Goal: Task Accomplishment & Management: Use online tool/utility

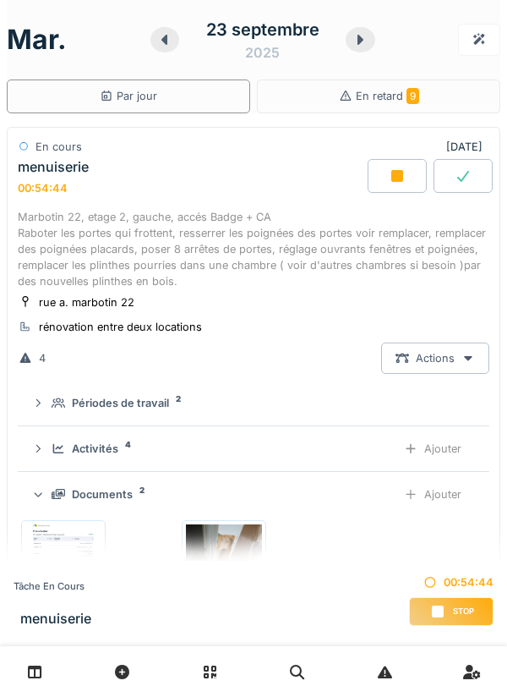
click at [443, 498] on div "Ajouter" at bounding box center [433, 494] width 86 height 31
click at [451, 501] on div "Ajouter" at bounding box center [433, 494] width 86 height 31
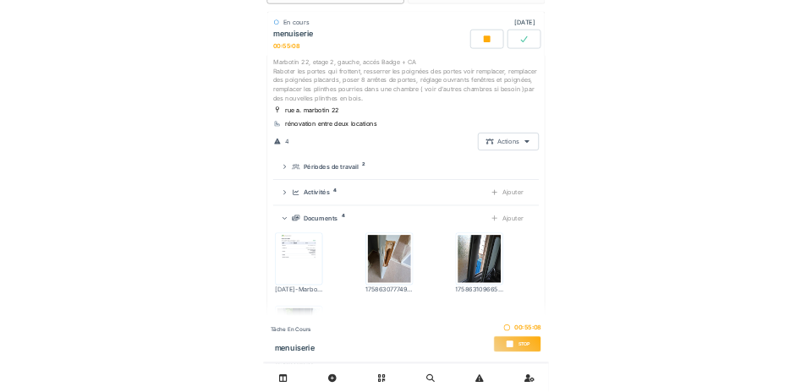
scroll to position [115, 0]
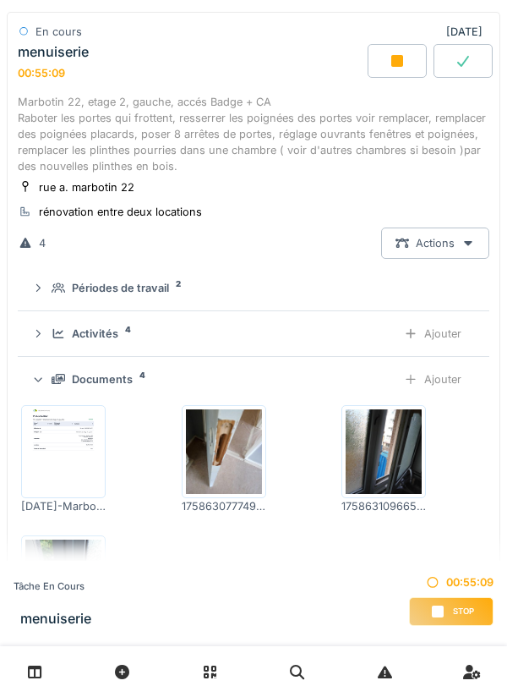
click at [428, 383] on div "Ajouter" at bounding box center [433, 379] width 86 height 31
click at [452, 379] on div "Ajouter" at bounding box center [433, 379] width 86 height 31
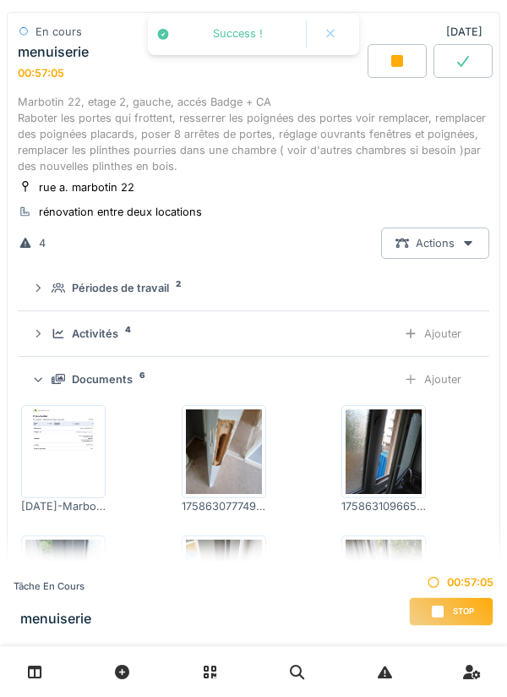
click at [428, 390] on div "Ajouter" at bounding box center [433, 379] width 86 height 31
click at [447, 379] on div "Ajouter" at bounding box center [433, 379] width 86 height 31
click at [448, 382] on div "Ajouter" at bounding box center [433, 379] width 86 height 31
click at [446, 378] on div "Ajouter" at bounding box center [433, 379] width 86 height 31
click at [430, 375] on div "Ajouter" at bounding box center [433, 379] width 86 height 31
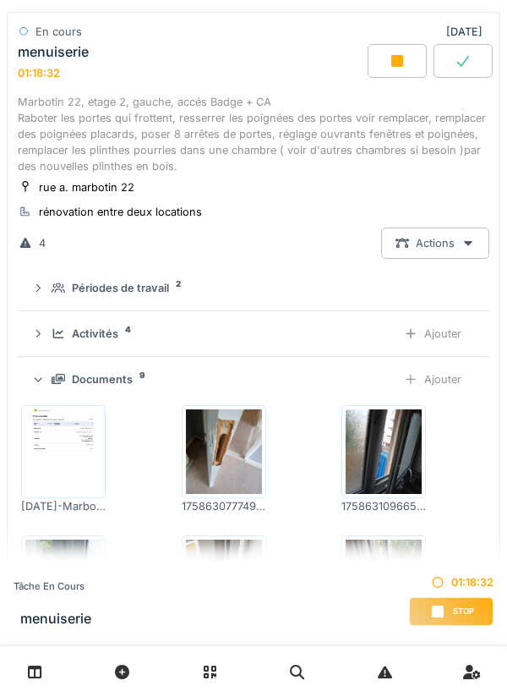
click at [440, 380] on div "Ajouter" at bounding box center [433, 379] width 86 height 31
click at [443, 375] on div "Ajouter" at bounding box center [433, 379] width 86 height 31
click at [441, 376] on div "Ajouter" at bounding box center [433, 379] width 86 height 31
click at [453, 385] on div "Ajouter" at bounding box center [433, 379] width 86 height 31
click at [444, 374] on div "Ajouter" at bounding box center [433, 379] width 86 height 31
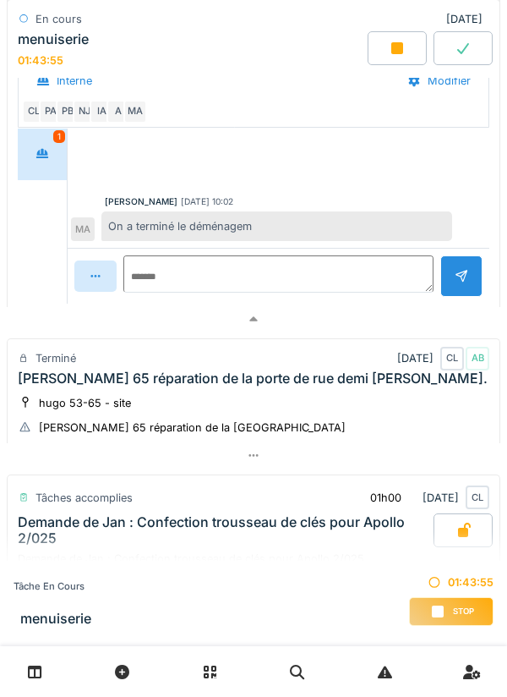
scroll to position [1108, 0]
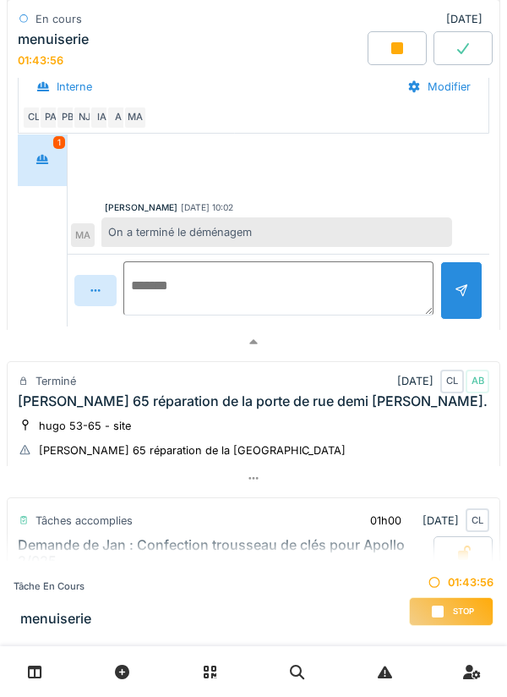
click at [205, 276] on textarea at bounding box center [278, 288] width 310 height 54
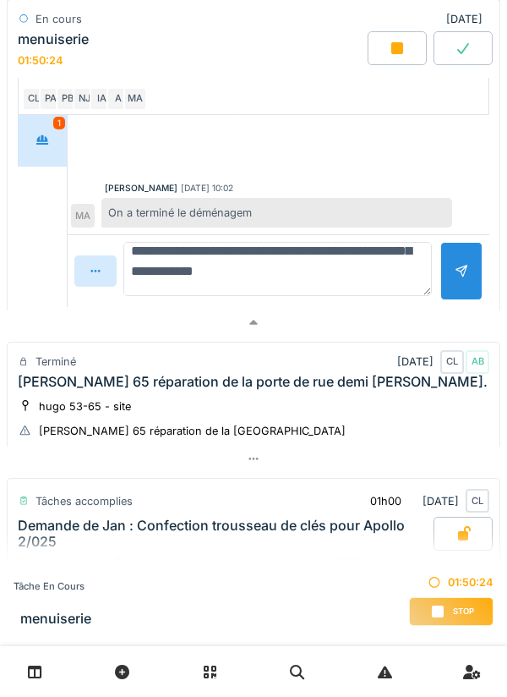
scroll to position [161, 0]
type textarea "**********"
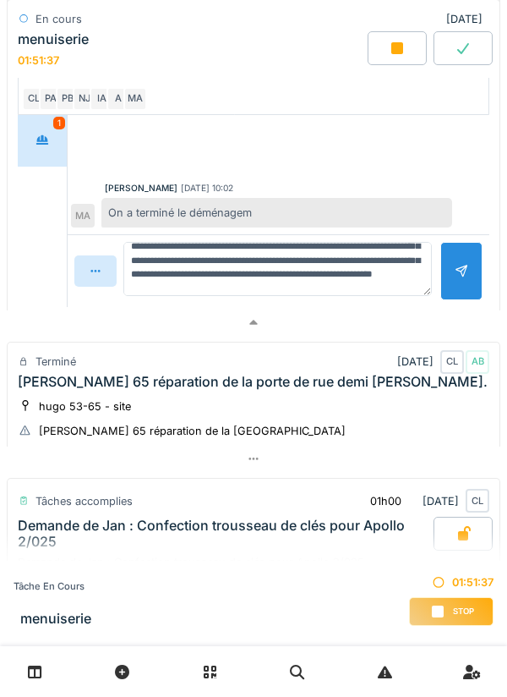
click at [457, 273] on div at bounding box center [462, 271] width 14 height 16
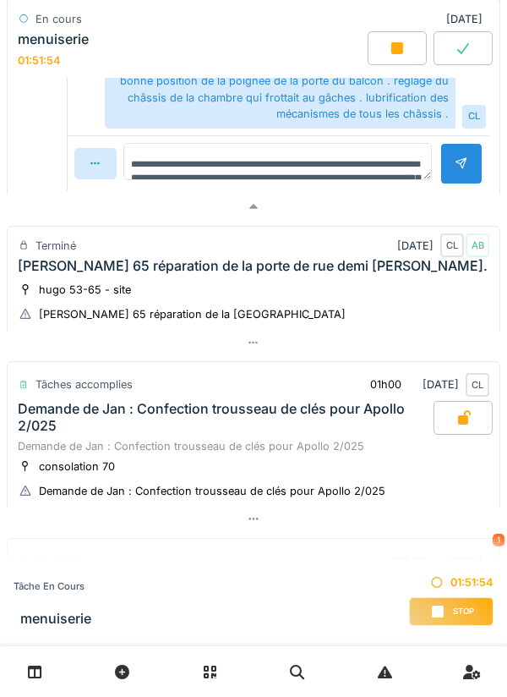
scroll to position [1411, 0]
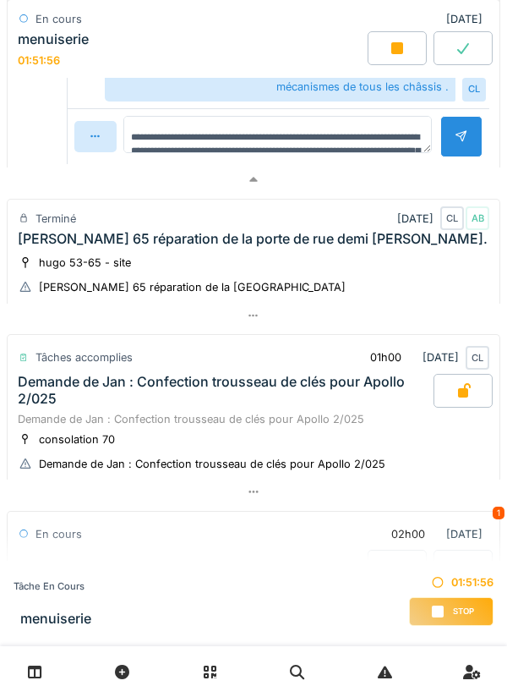
click at [457, 611] on span "Stop" at bounding box center [463, 611] width 21 height 12
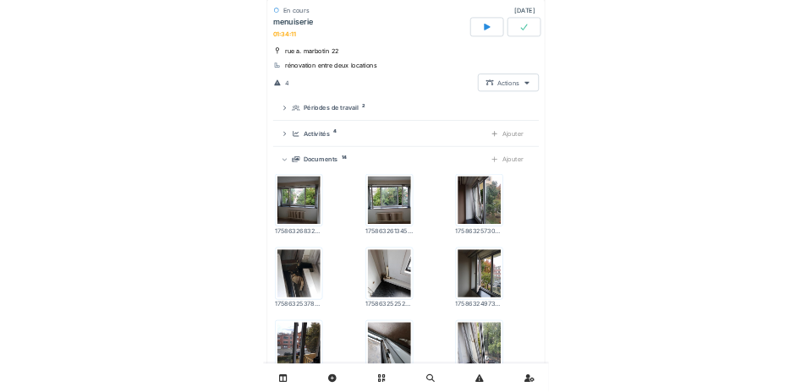
scroll to position [151, 0]
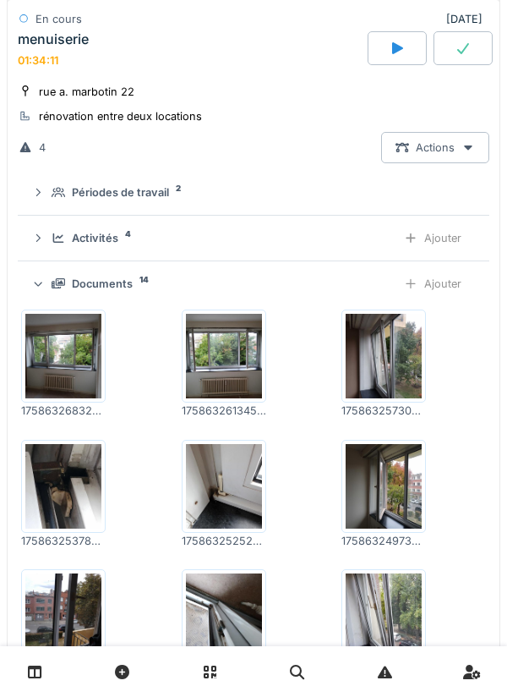
click at [440, 237] on div "Ajouter" at bounding box center [433, 237] width 86 height 31
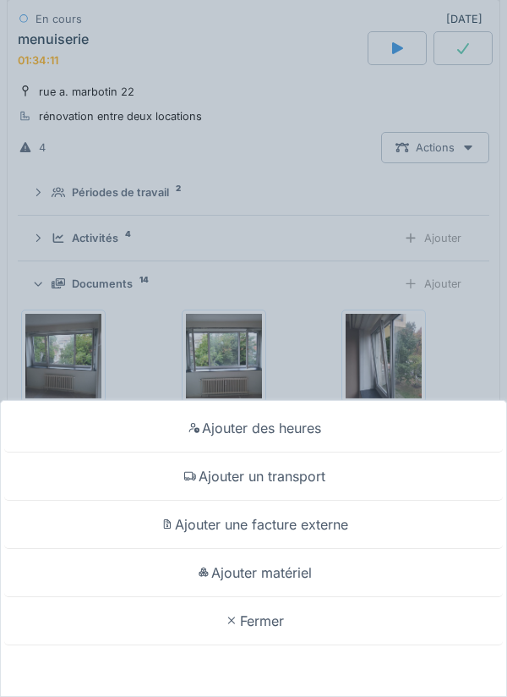
click at [300, 478] on div "Ajouter un transport" at bounding box center [253, 476] width 499 height 48
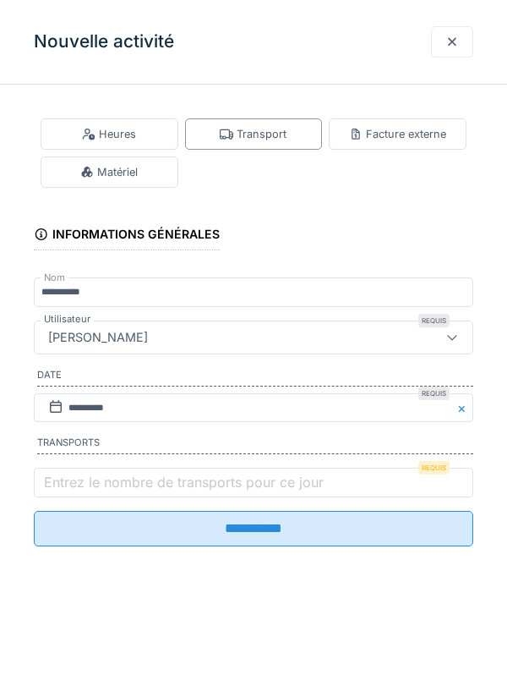
click at [90, 487] on label "Entrez le nombre de transports pour ce jour" at bounding box center [184, 482] width 287 height 20
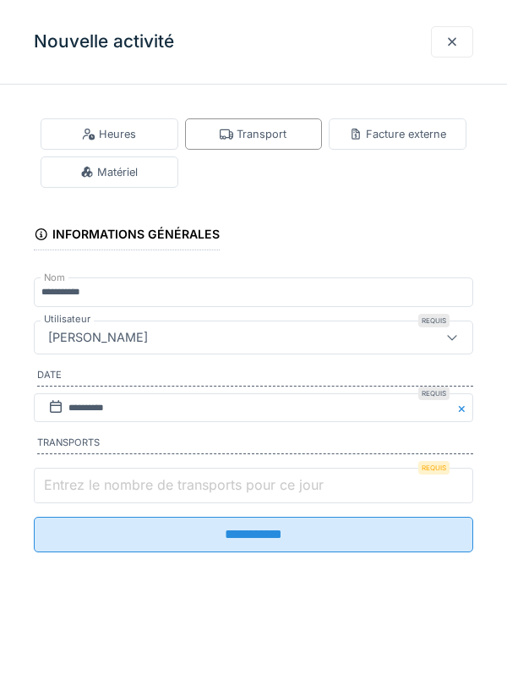
click at [90, 487] on input "Entrez le nombre de transports pour ce jour" at bounding box center [254, 486] width 440 height 36
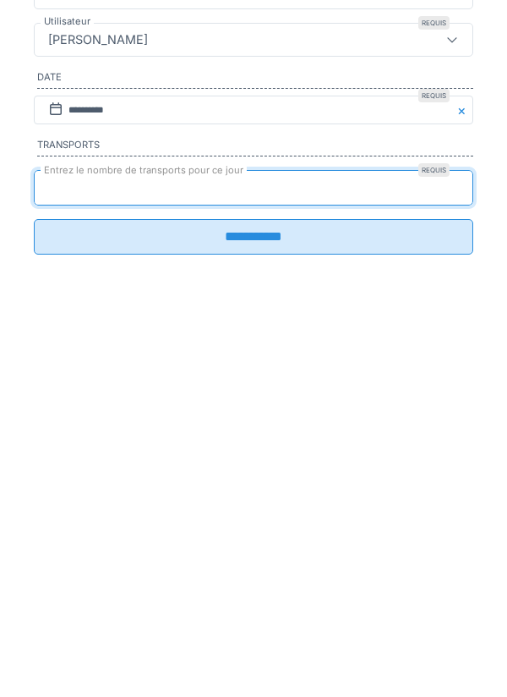
type input "*"
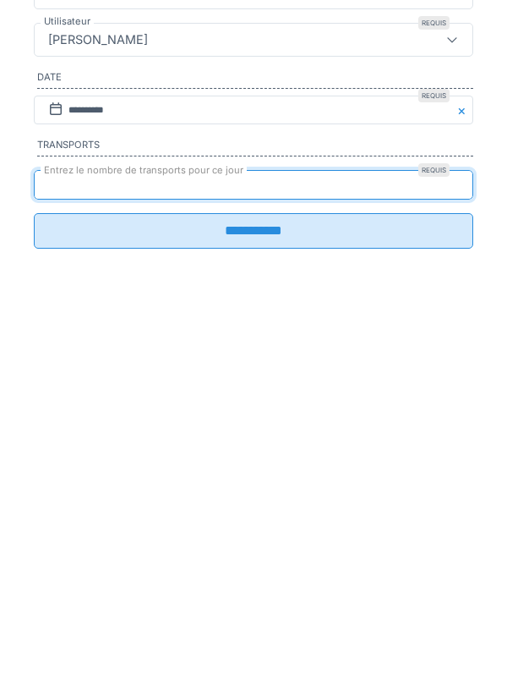
click at [256, 546] on input "**********" at bounding box center [254, 529] width 440 height 36
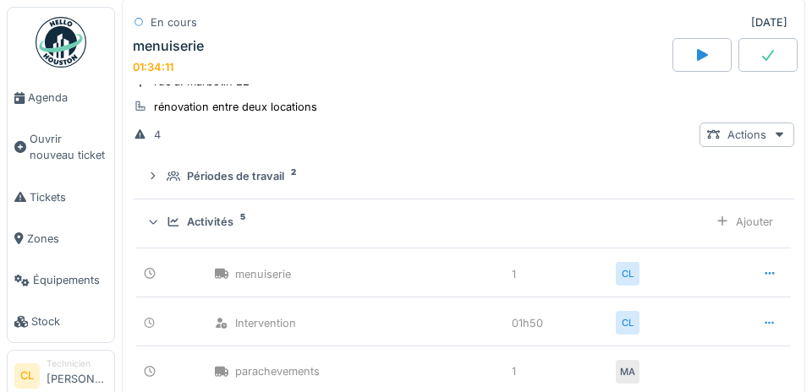
scroll to position [158, 0]
